Goal: Information Seeking & Learning: Learn about a topic

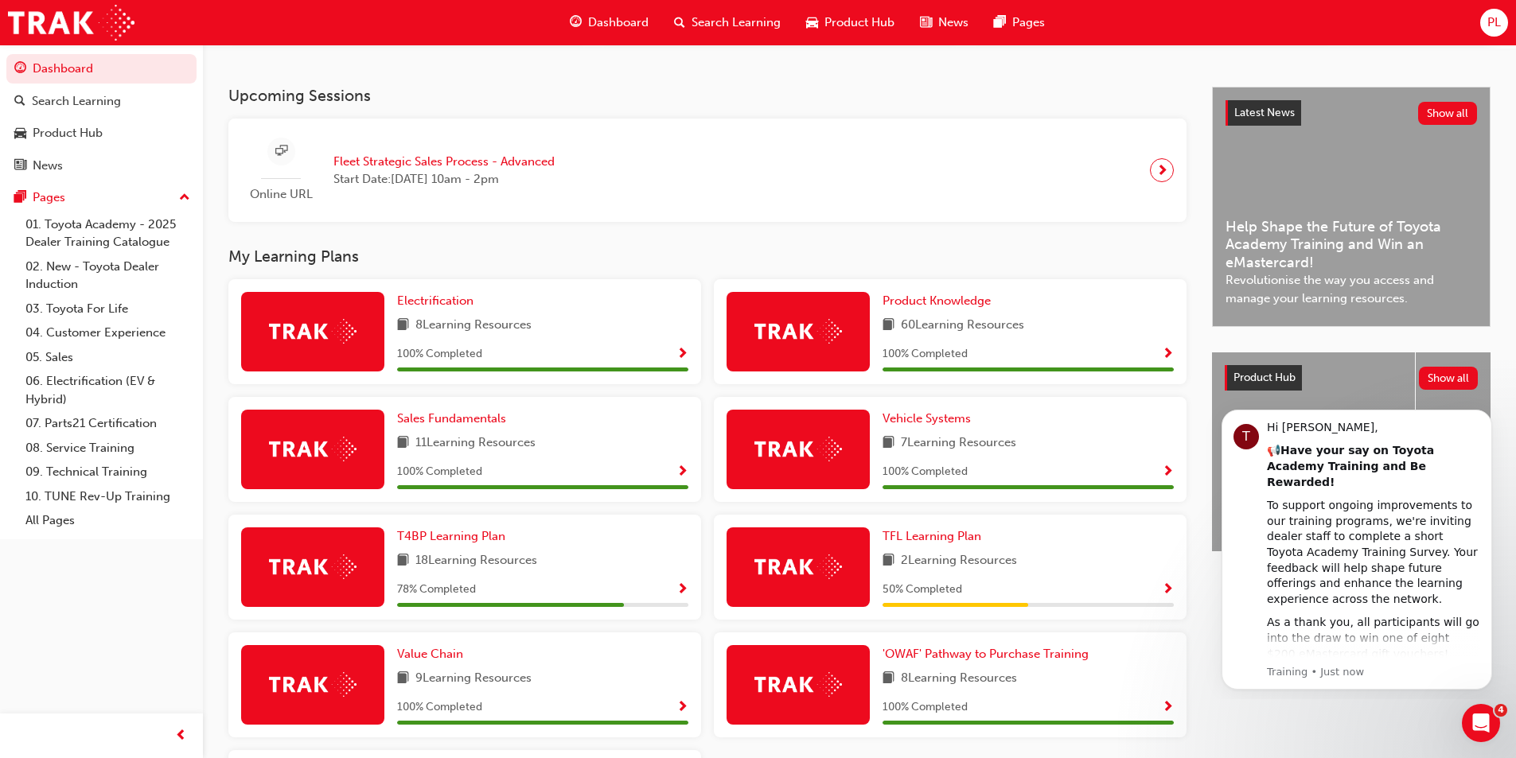
scroll to position [500, 0]
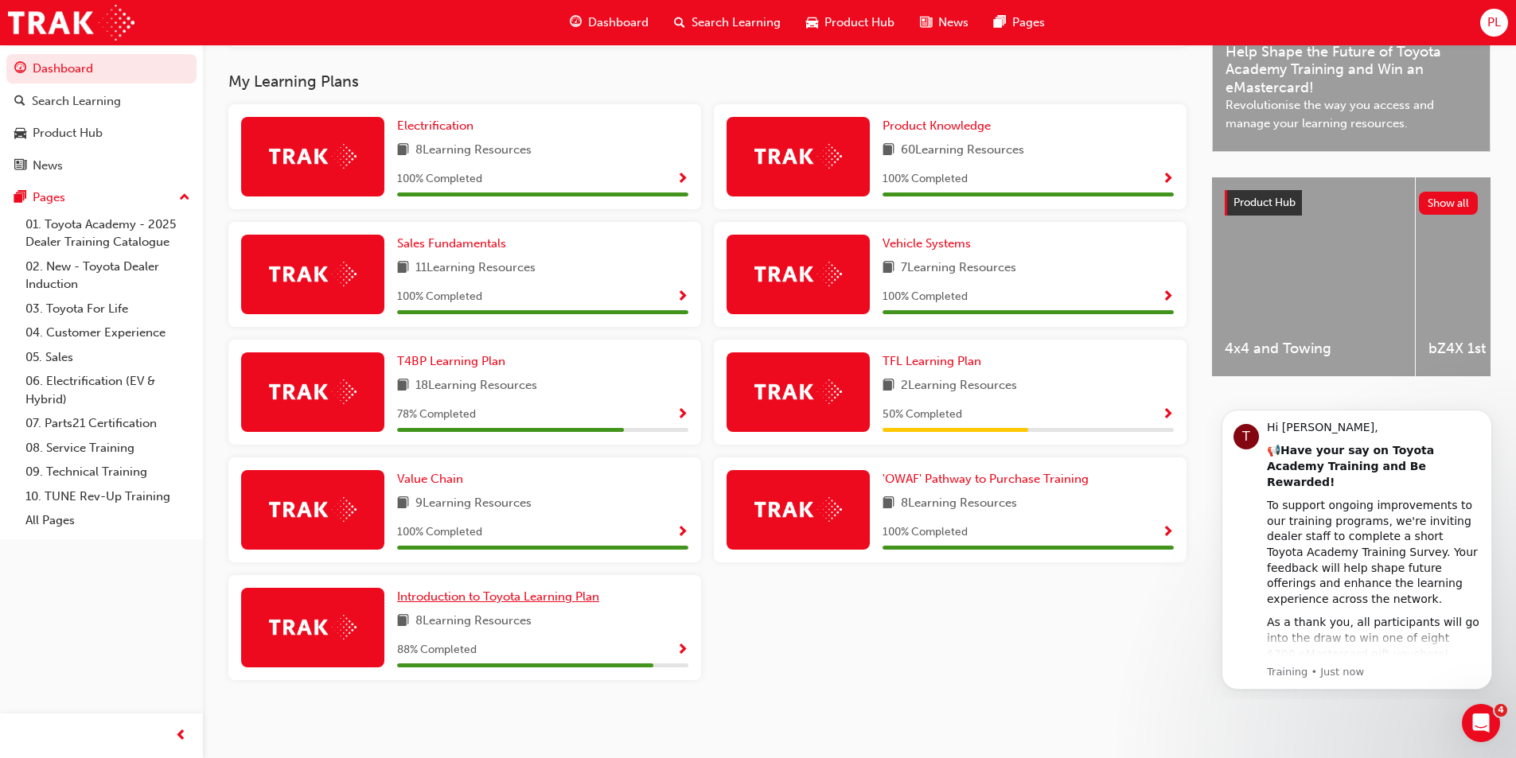
click at [465, 601] on span "Introduction to Toyota Learning Plan" at bounding box center [498, 597] width 202 height 14
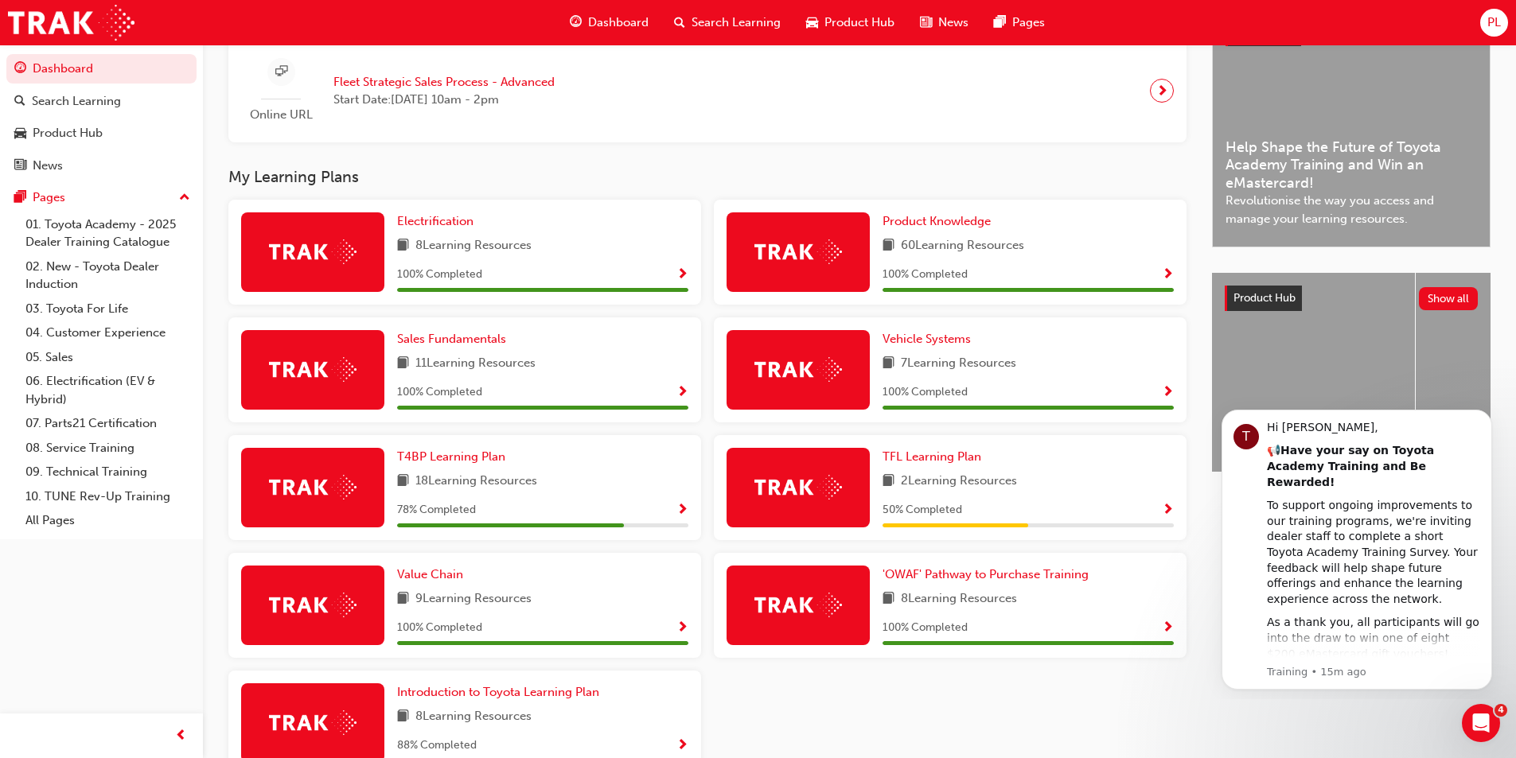
scroll to position [478, 0]
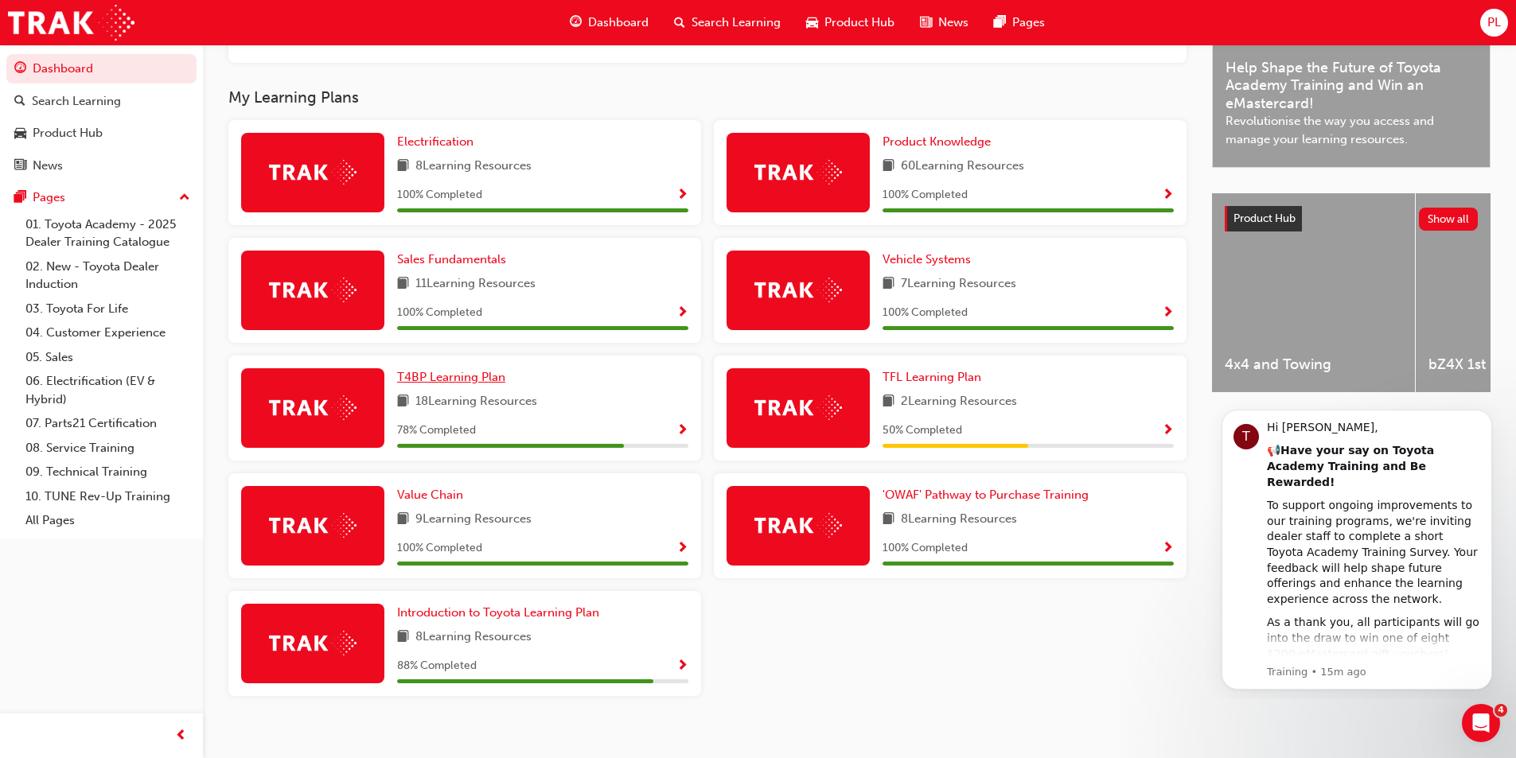
click at [473, 383] on span "T4BP Learning Plan" at bounding box center [451, 377] width 108 height 14
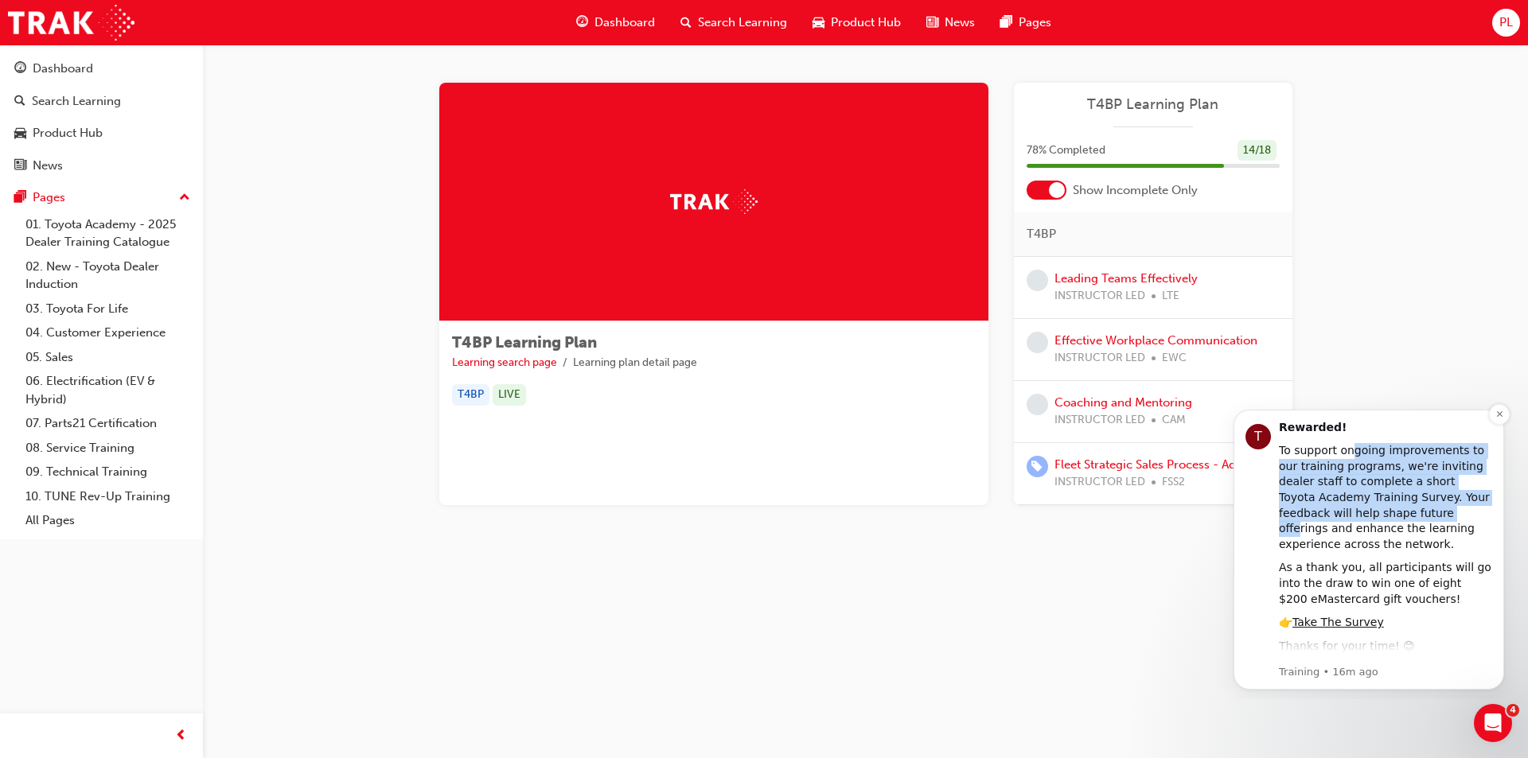
scroll to position [53, 0]
drag, startPoint x: 1362, startPoint y: 416, endPoint x: 1245, endPoint y: 504, distance: 146.1
click at [1245, 504] on div "T Hi [PERSON_NAME], 📢 Have your say on Toyota Academy Training and Be Rewarded!…" at bounding box center [1369, 550] width 271 height 280
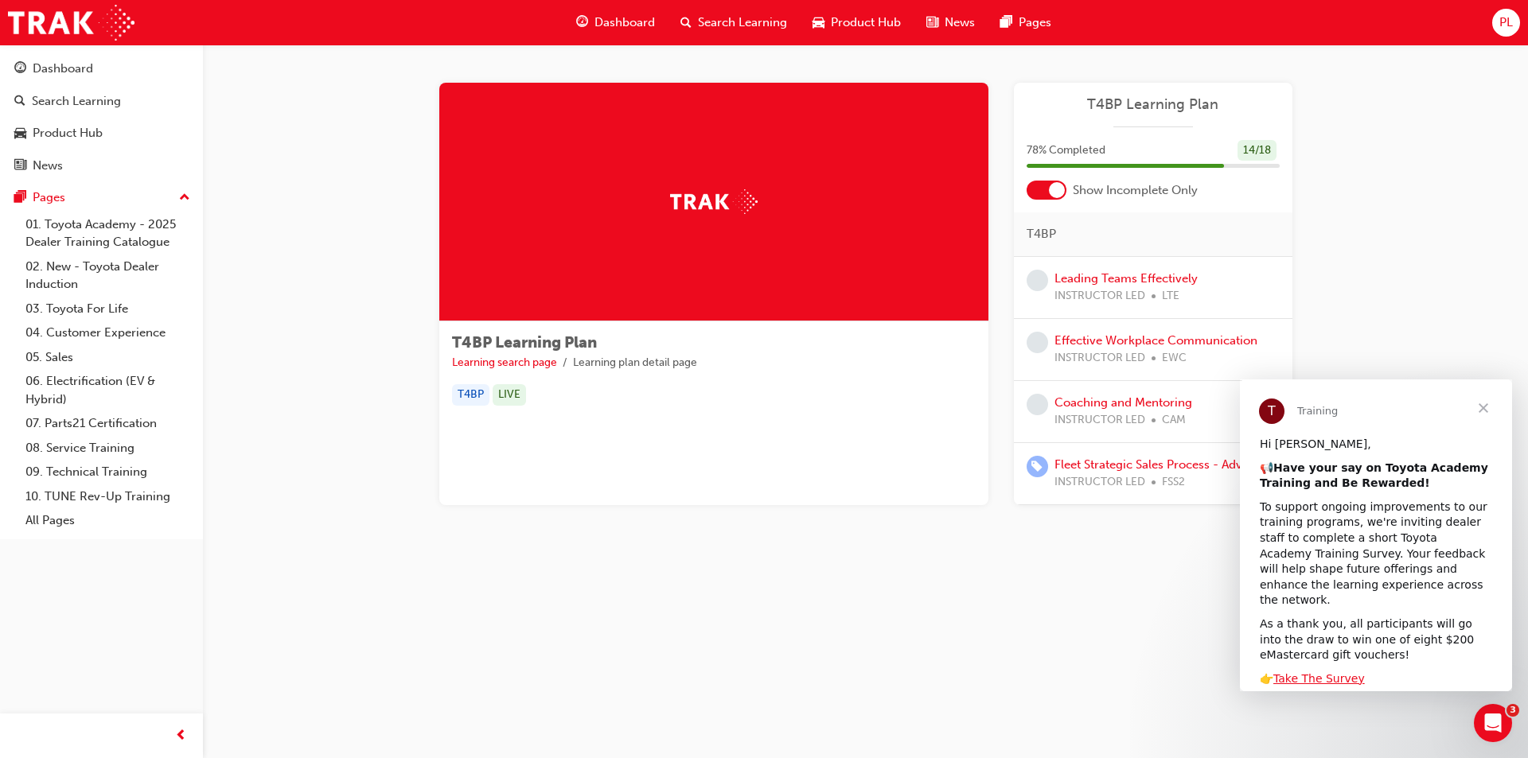
scroll to position [0, 0]
drag, startPoint x: 1340, startPoint y: 392, endPoint x: 1210, endPoint y: 427, distance: 135.3
click at [1240, 427] on html "T Training Hi [PERSON_NAME], 📢 Have your say on Toyota Academy Training and Be …" at bounding box center [1376, 536] width 272 height 312
click at [1140, 467] on link "Fleet Strategic Sales Process - Advanced" at bounding box center [1165, 465] width 221 height 14
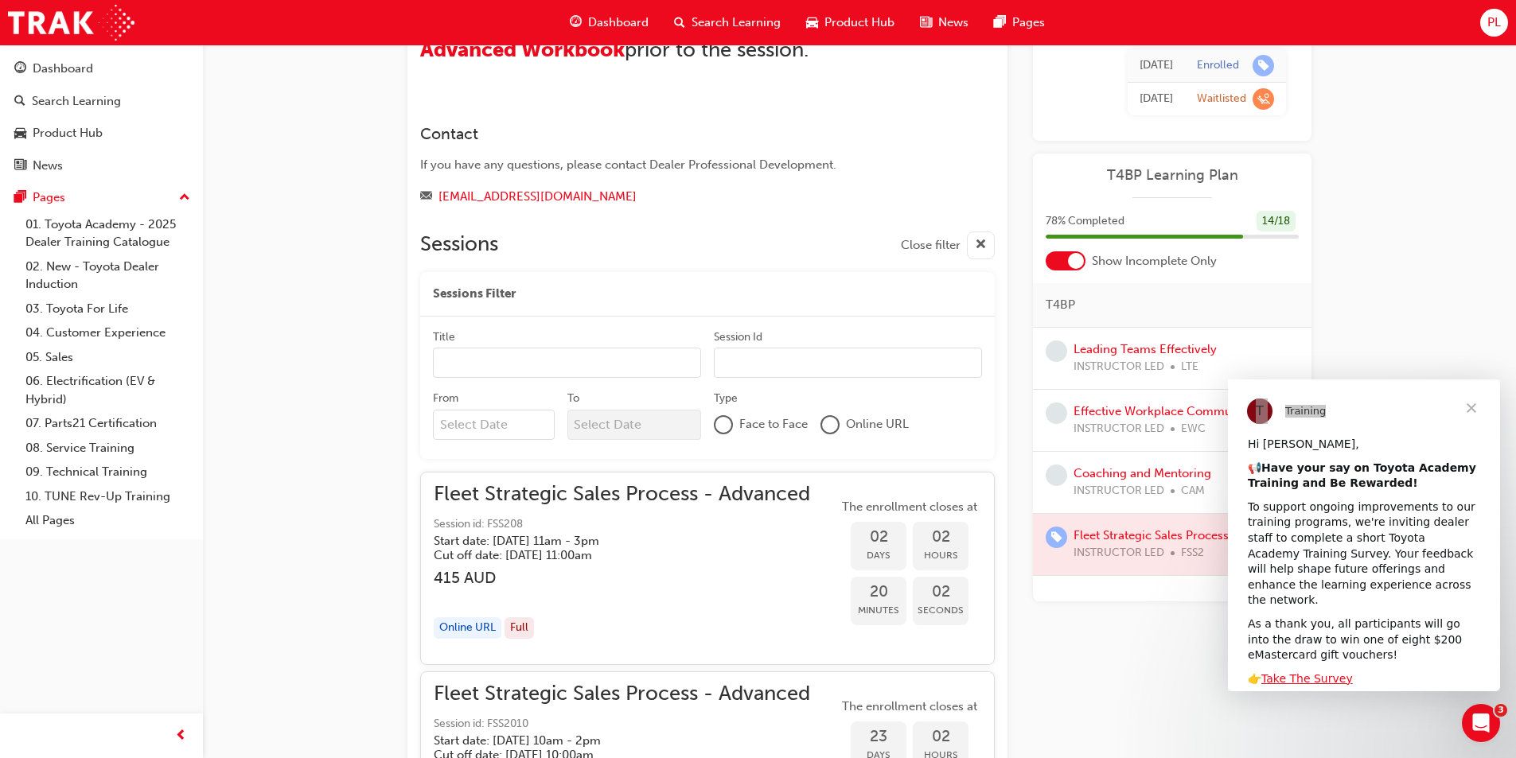
scroll to position [1183, 0]
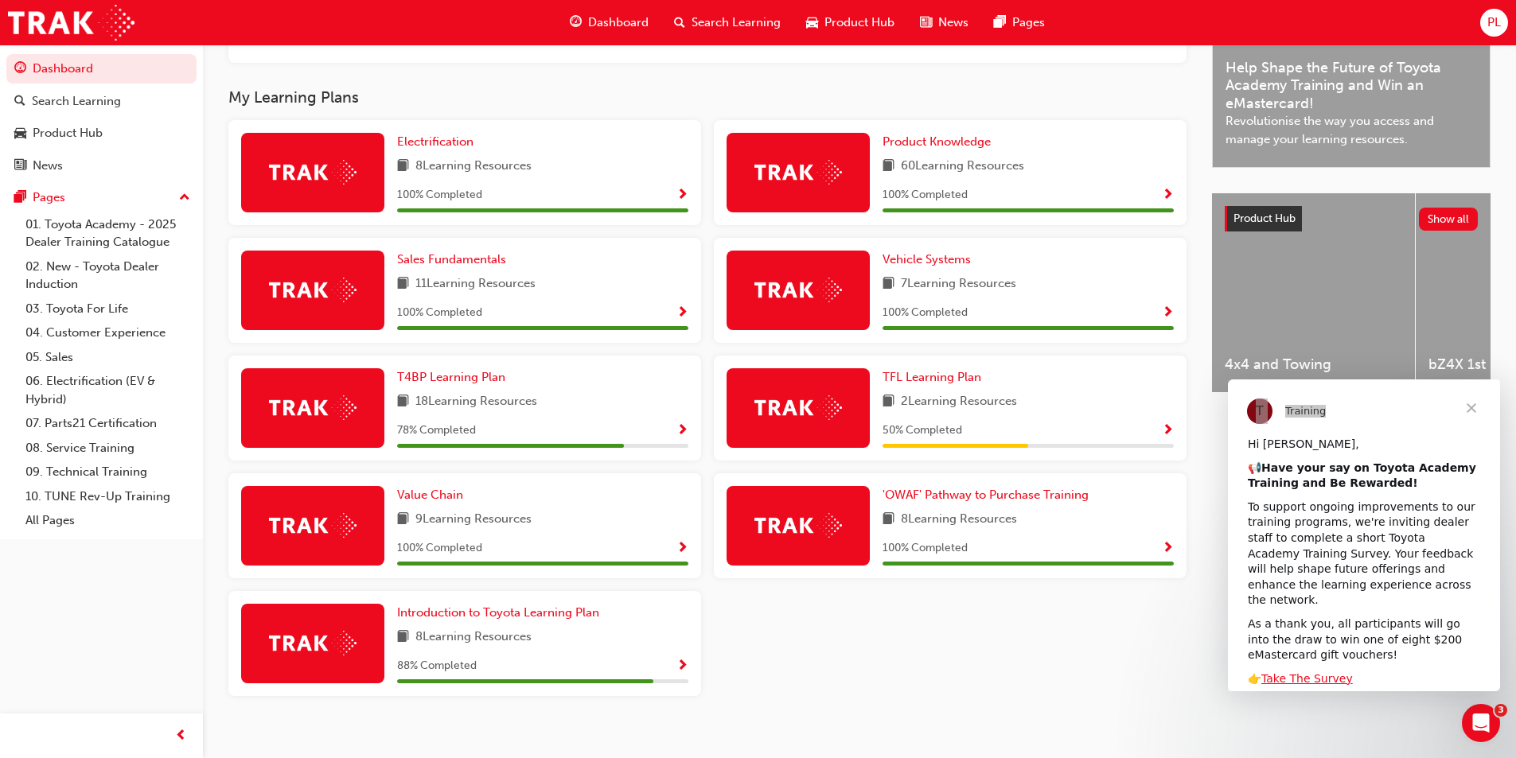
scroll to position [500, 0]
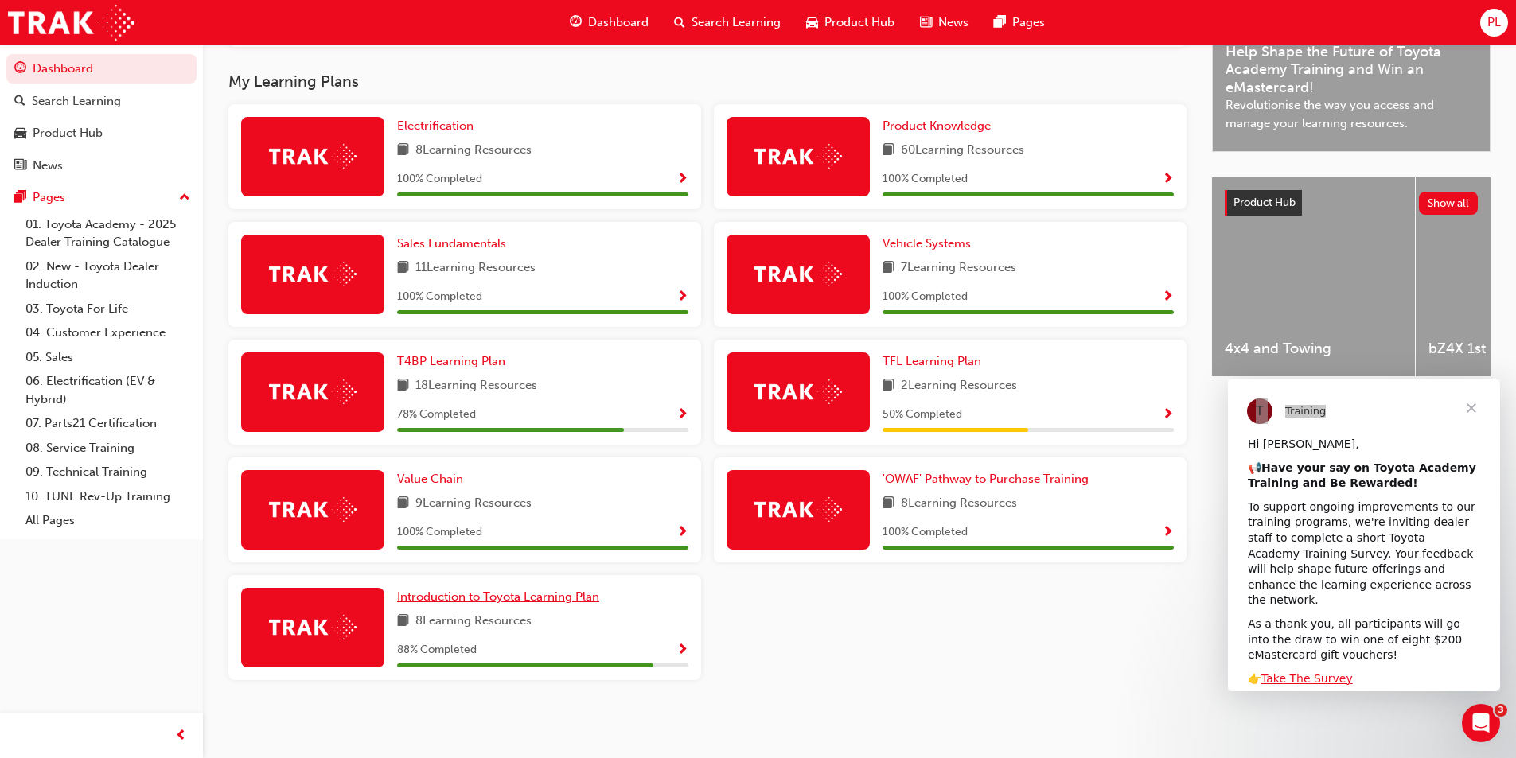
click at [521, 596] on span "Introduction to Toyota Learning Plan" at bounding box center [498, 597] width 202 height 14
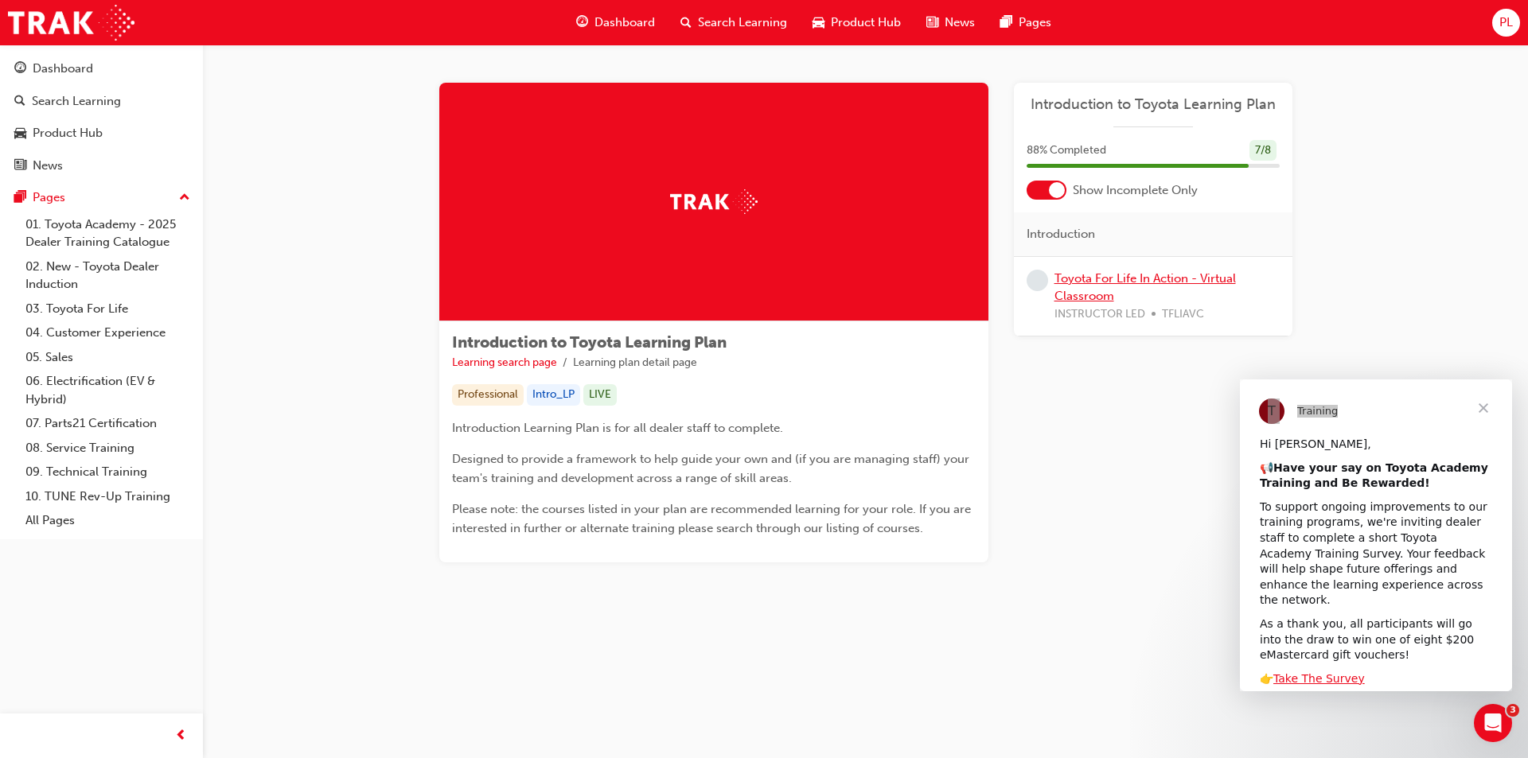
click at [1127, 279] on link "Toyota For Life In Action - Virtual Classroom" at bounding box center [1145, 287] width 181 height 33
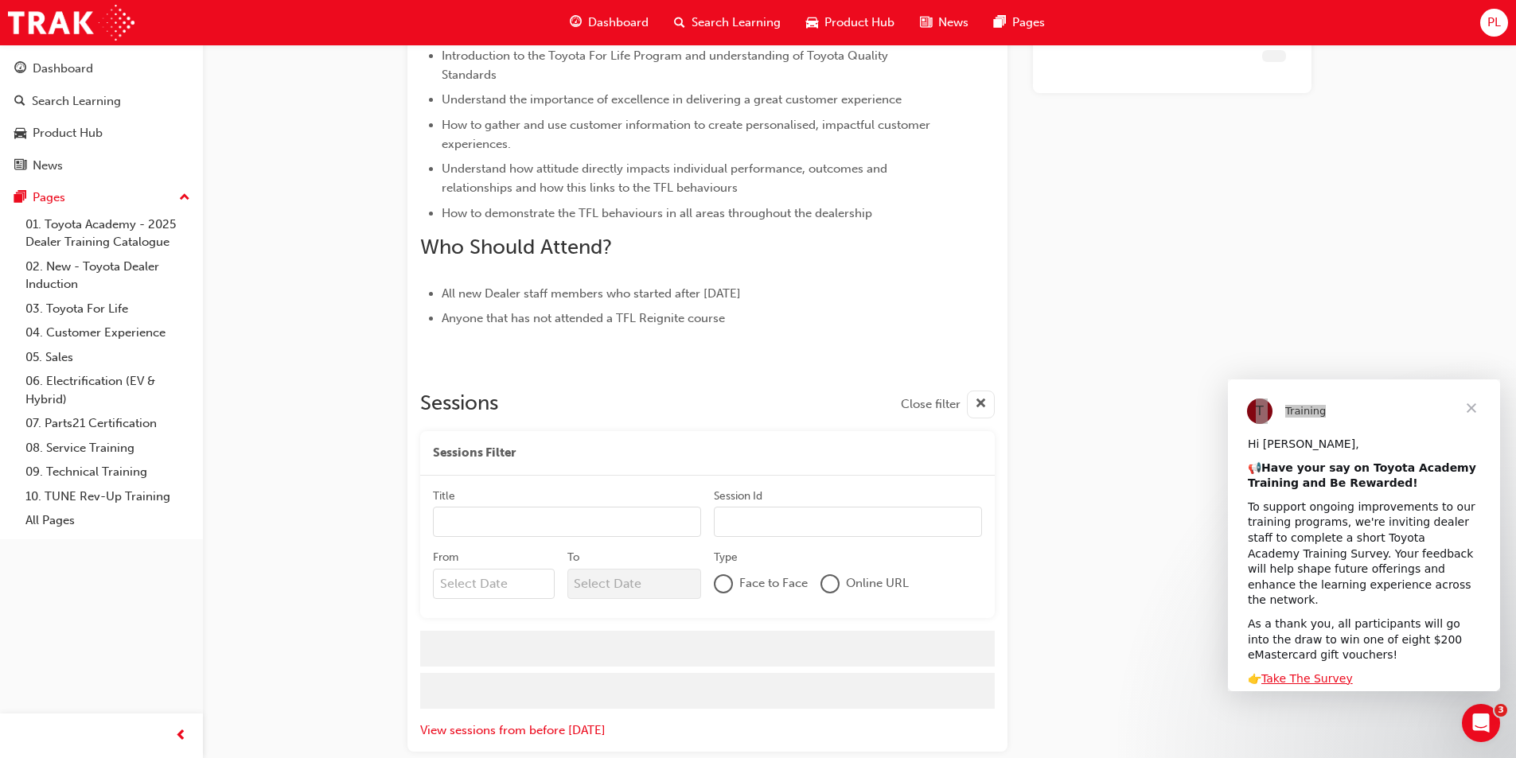
scroll to position [630, 0]
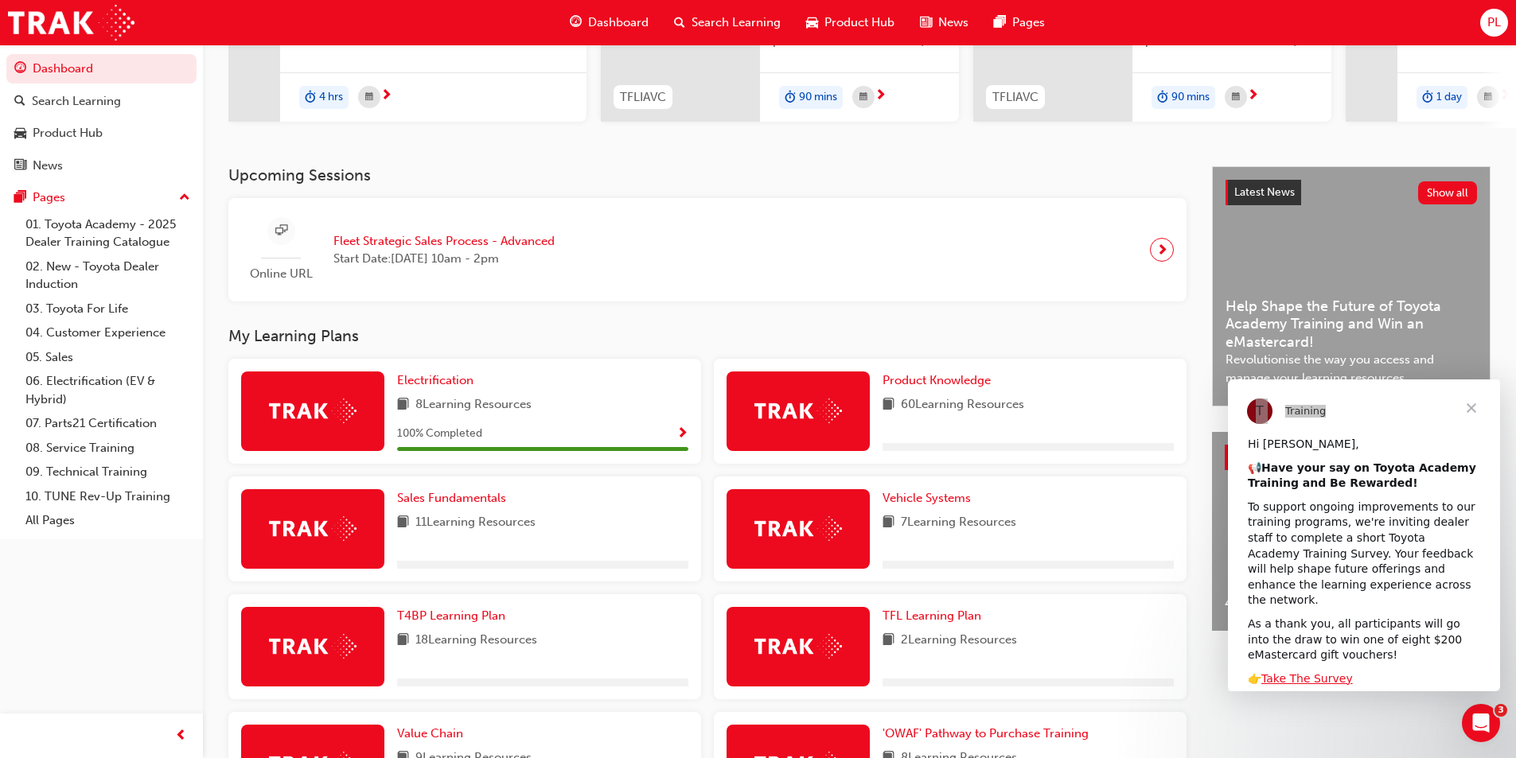
scroll to position [398, 0]
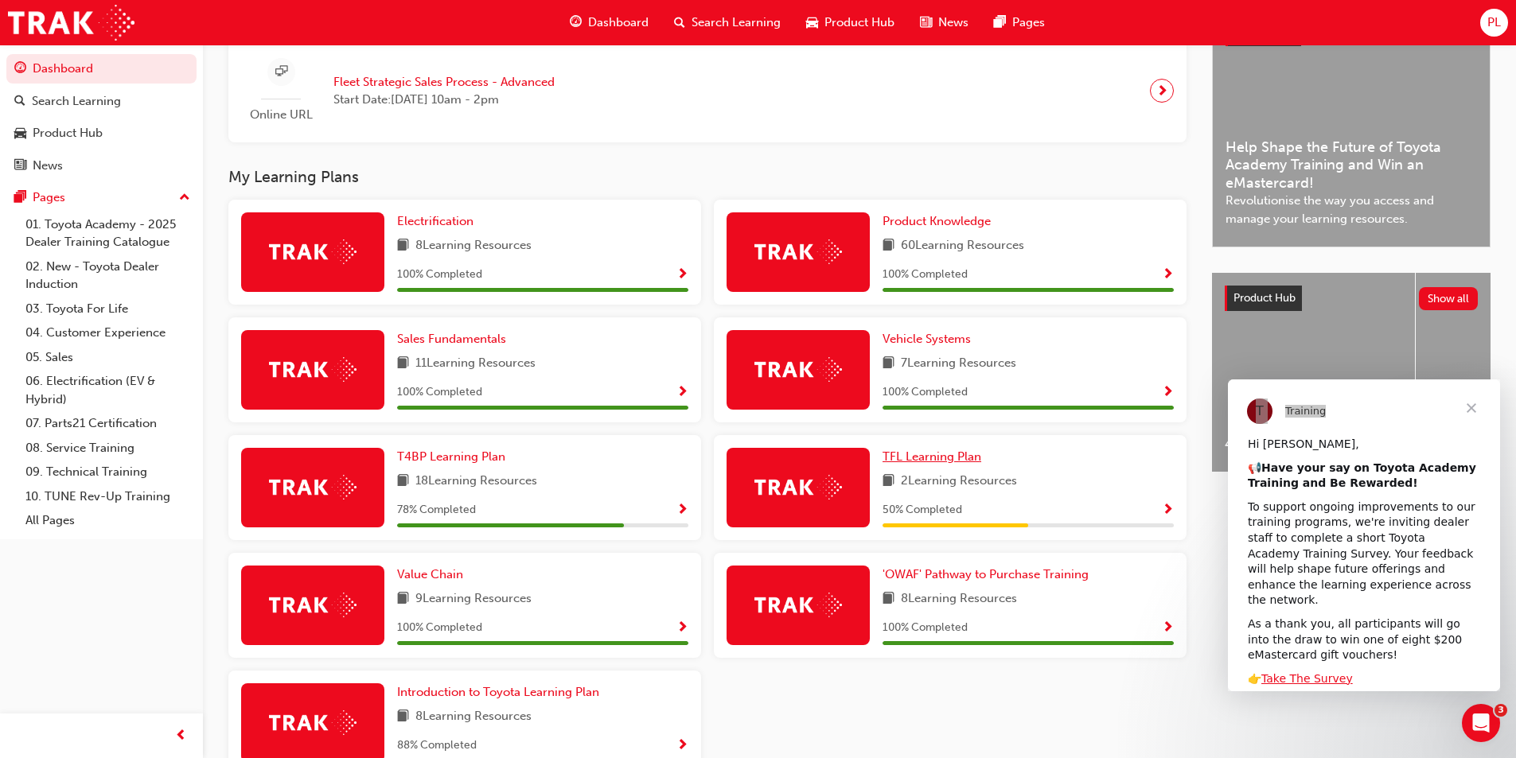
click at [971, 466] on link "TFL Learning Plan" at bounding box center [935, 457] width 105 height 18
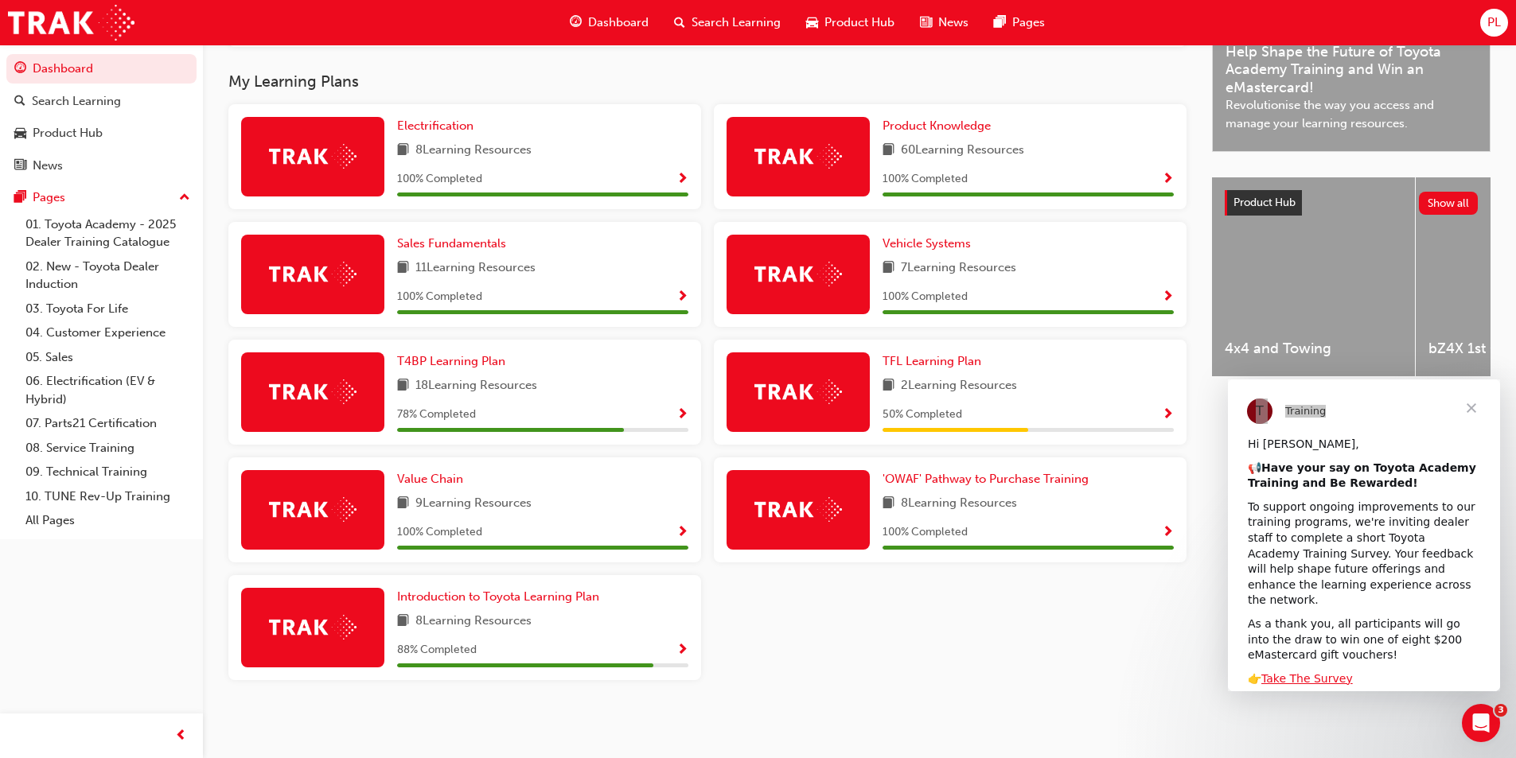
scroll to position [170, 0]
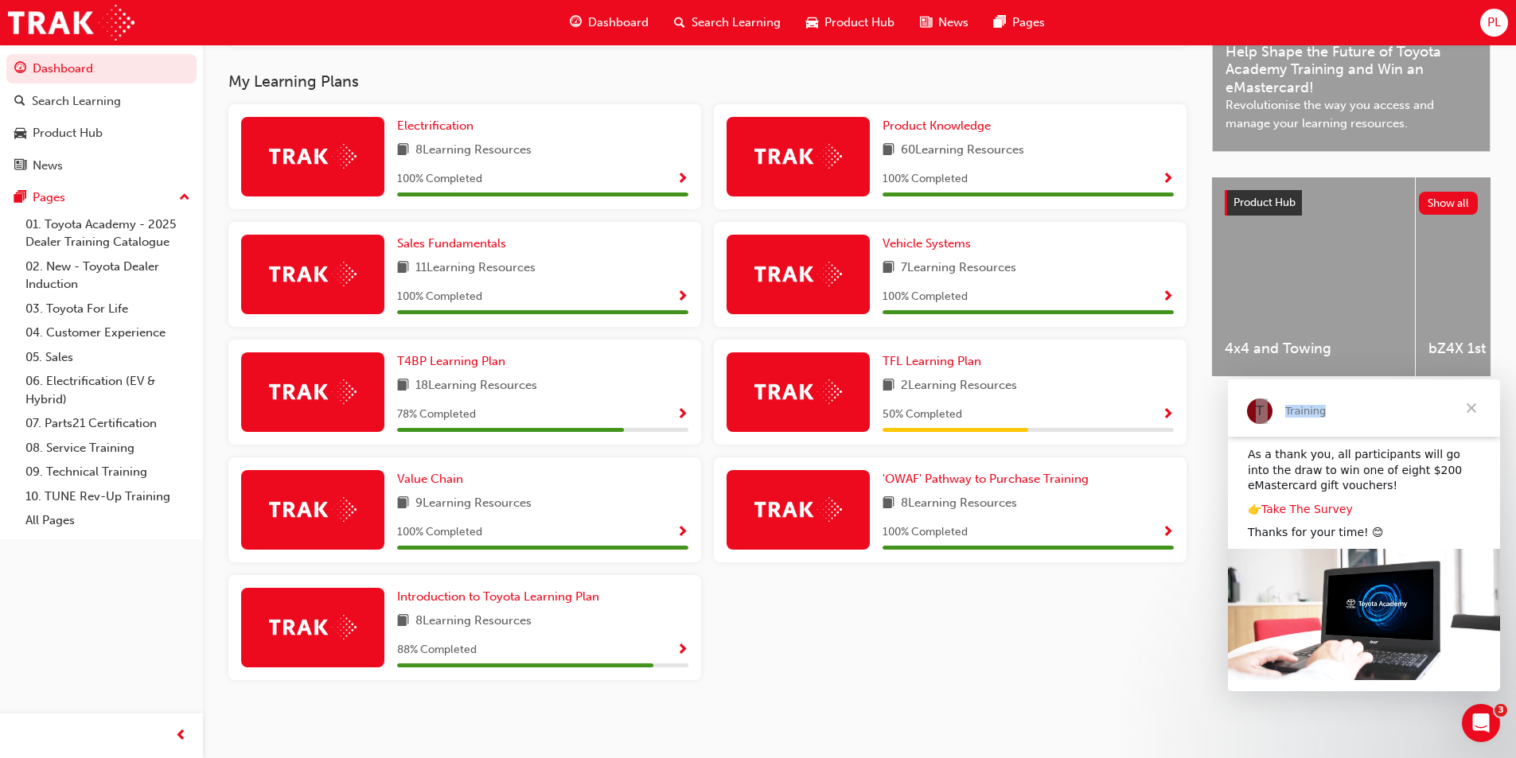
click at [1308, 503] on link "Take The Survey" at bounding box center [1307, 509] width 92 height 13
